Goal: Information Seeking & Learning: Find specific fact

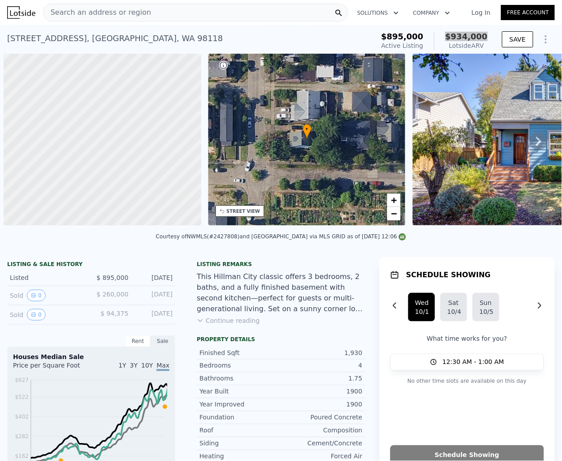
scroll to position [0, 3]
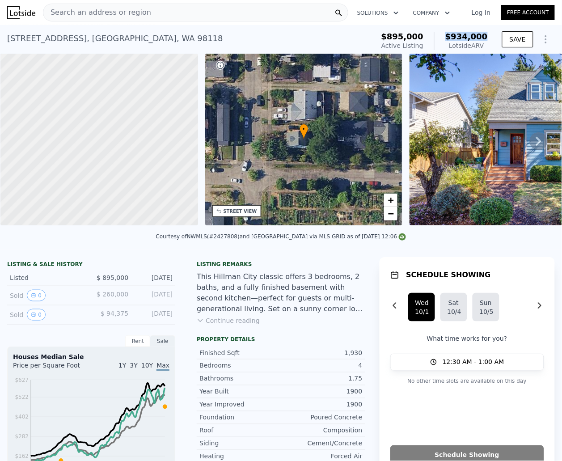
click at [242, 212] on div "STREET VIEW" at bounding box center [241, 211] width 34 height 7
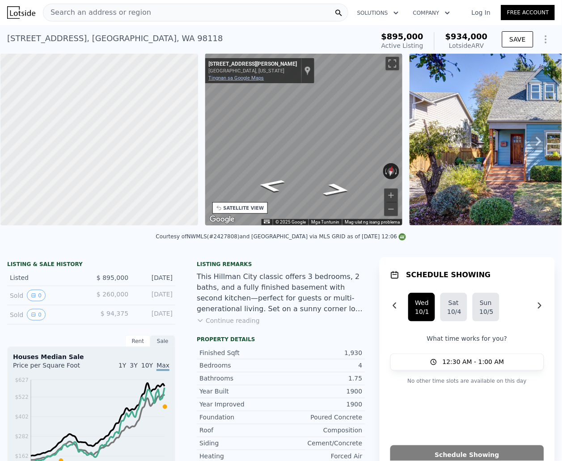
click at [252, 79] on link "Tingnan sa Google Maps" at bounding box center [236, 78] width 55 height 6
click at [190, 13] on div "Search an address or region" at bounding box center [195, 13] width 305 height 18
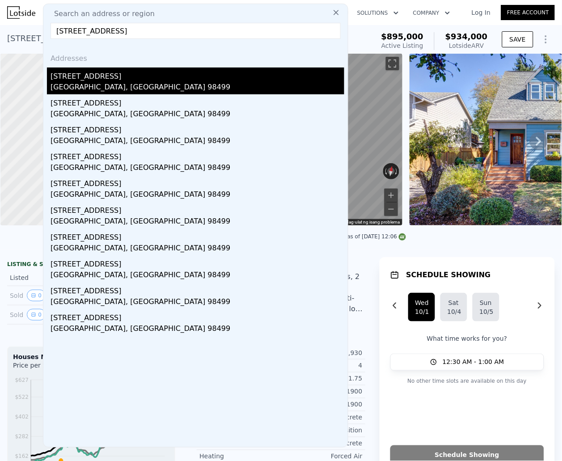
type input "[STREET_ADDRESS]"
click at [140, 79] on div "[STREET_ADDRESS]" at bounding box center [198, 75] width 294 height 14
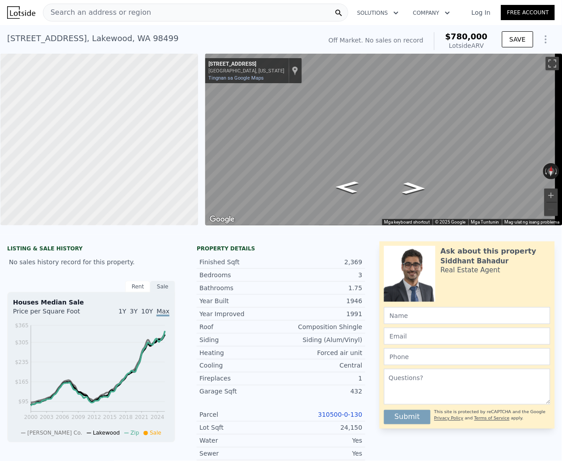
click at [472, 41] on div "Lotside ARV" at bounding box center [466, 45] width 42 height 9
drag, startPoint x: 485, startPoint y: 38, endPoint x: 437, endPoint y: 38, distance: 47.9
click at [437, 38] on div "Off Market. No sales on record $780,000 Lotside ARV SAVE" at bounding box center [440, 41] width 230 height 25
copy span "$780,000"
drag, startPoint x: 239, startPoint y: 22, endPoint x: 246, endPoint y: 5, distance: 17.9
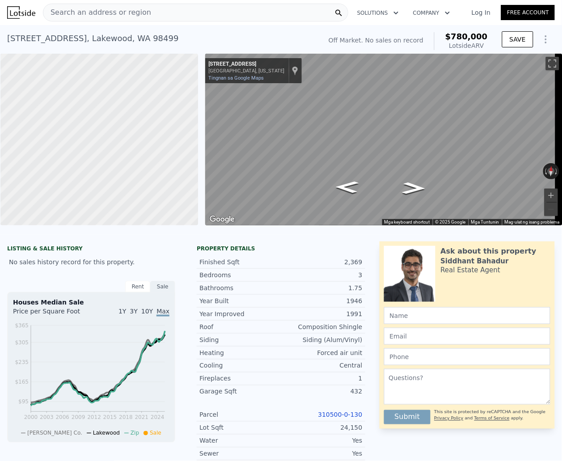
click at [240, 23] on nav "Search an address or region Solutions Company Open main menu Log In Free Account" at bounding box center [281, 12] width 562 height 25
click at [228, 79] on link "Tingnan sa Google Maps" at bounding box center [236, 78] width 55 height 6
